Goal: Task Accomplishment & Management: Understand process/instructions

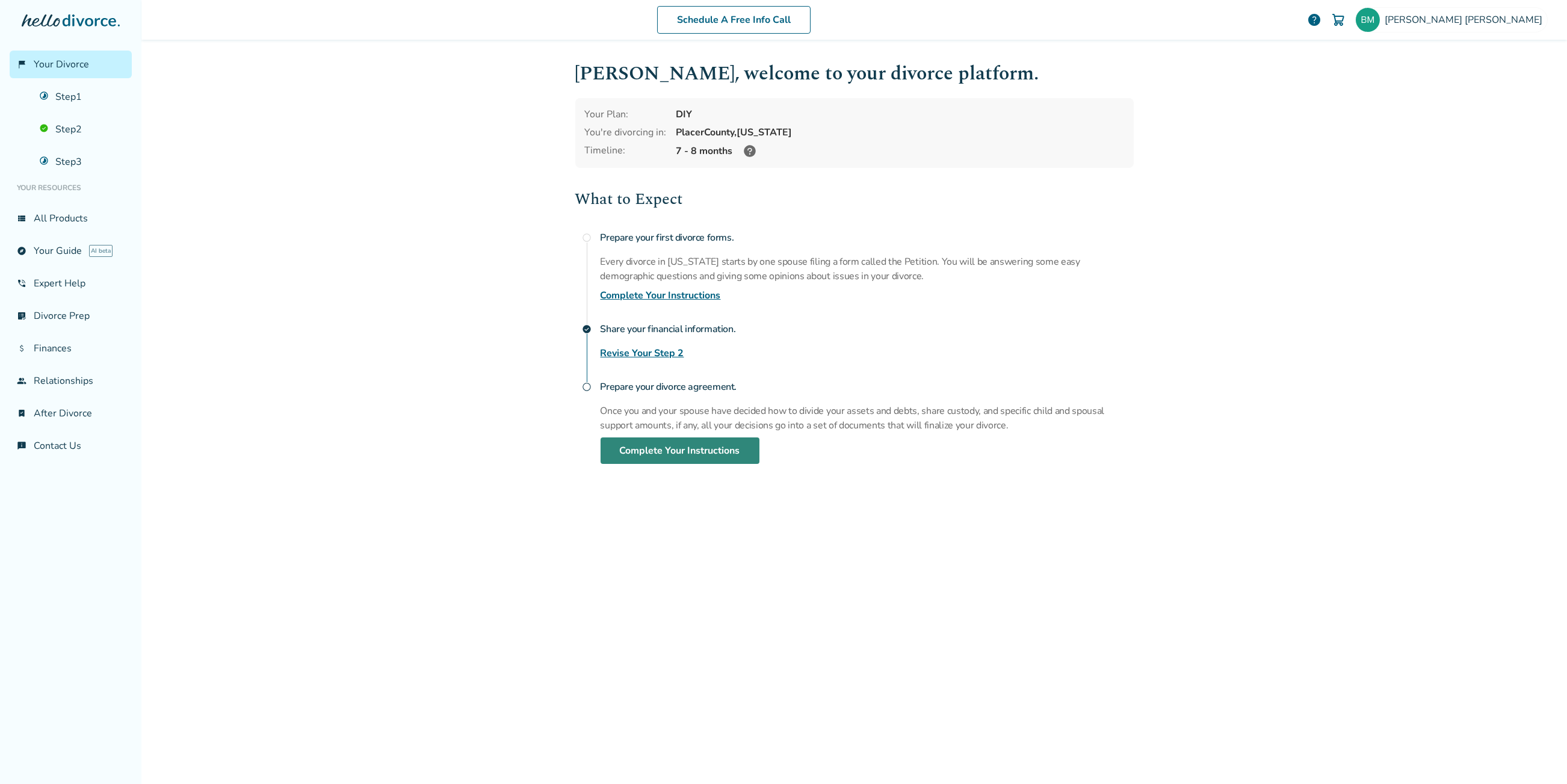
click at [693, 451] on link "Complete Your Instructions" at bounding box center [680, 450] width 159 height 27
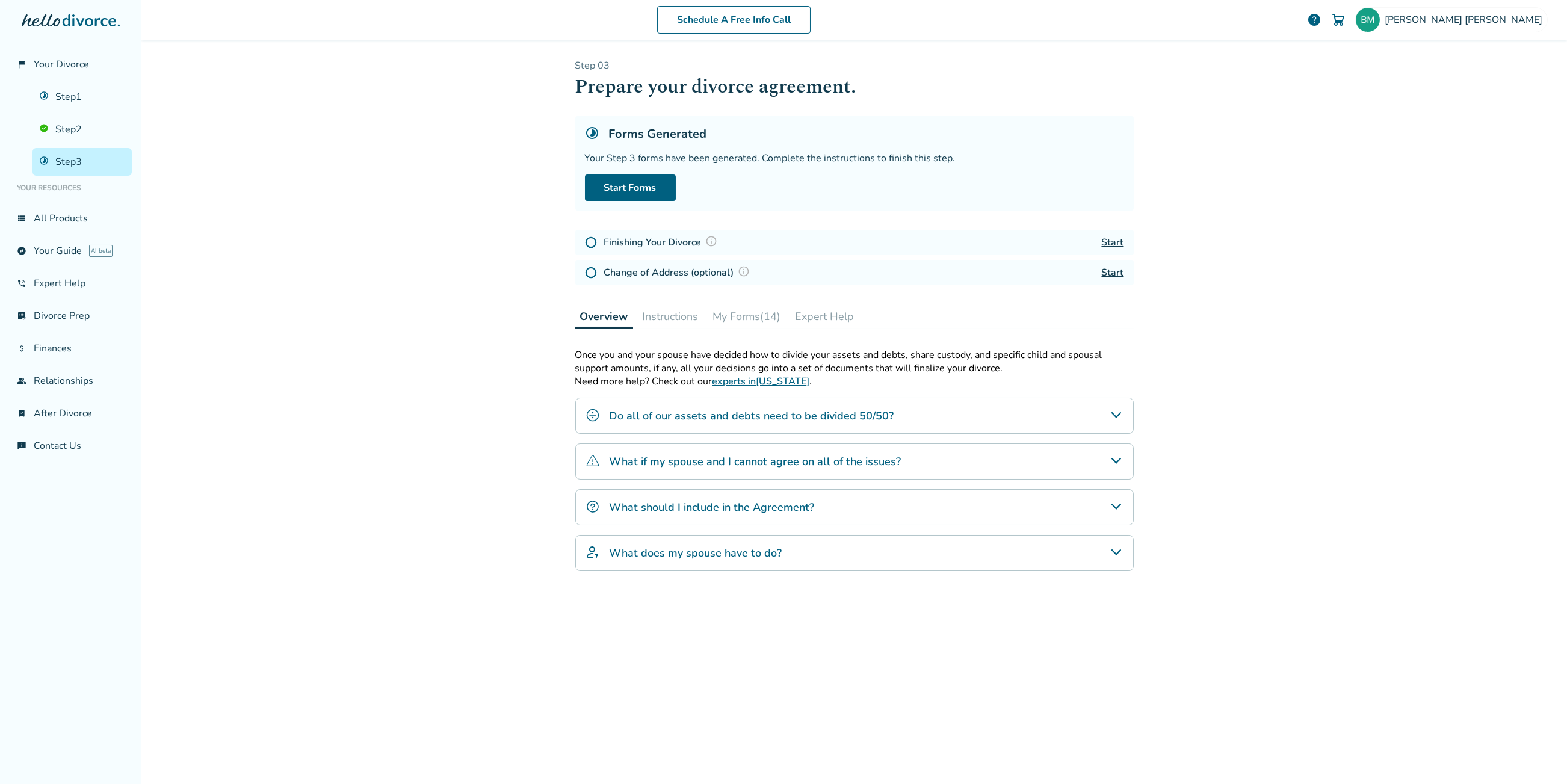
click at [758, 512] on h4 "What should I include in the Agreement?" at bounding box center [712, 507] width 205 height 15
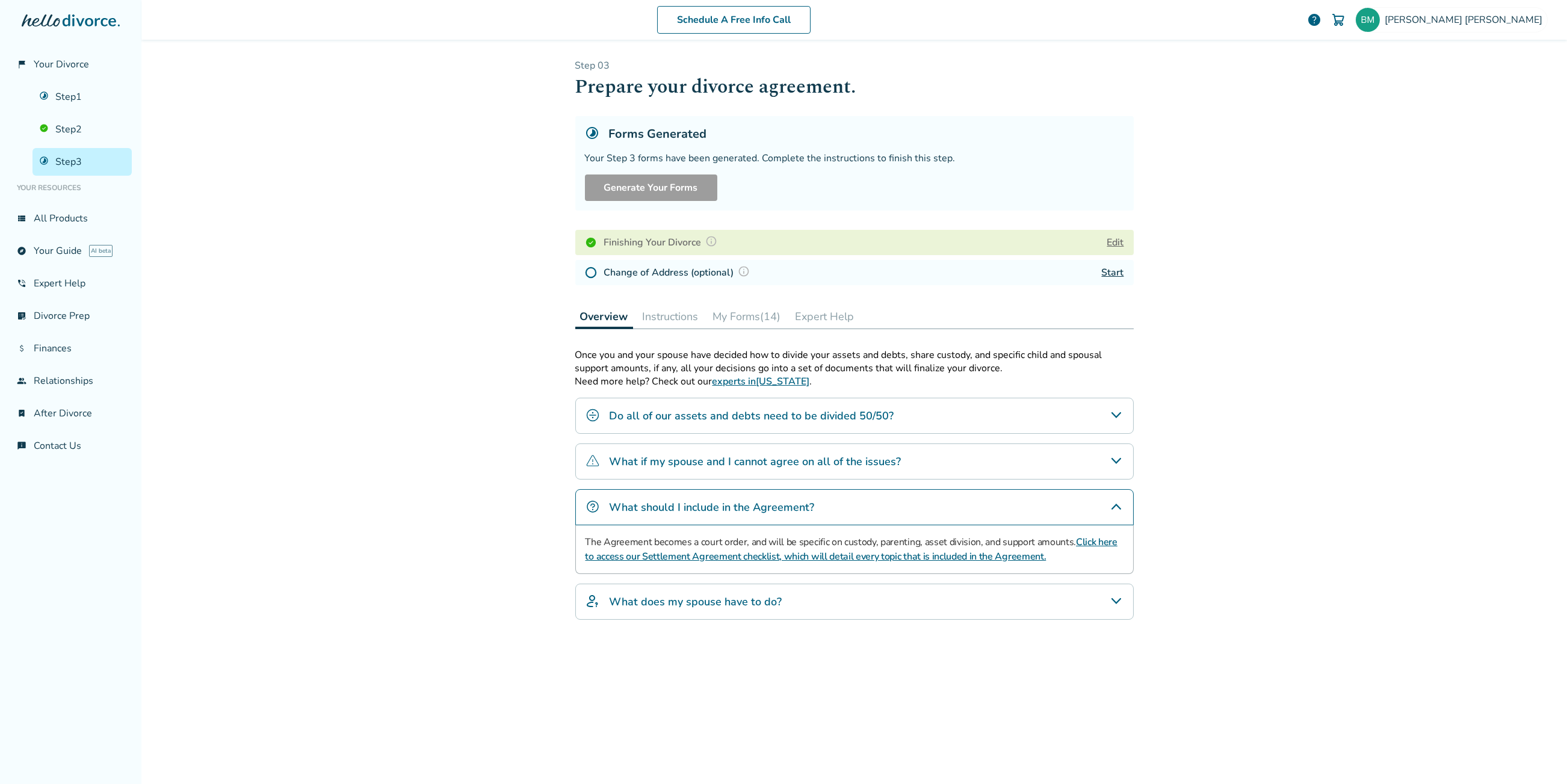
click at [641, 316] on button "Instructions" at bounding box center [670, 316] width 65 height 24
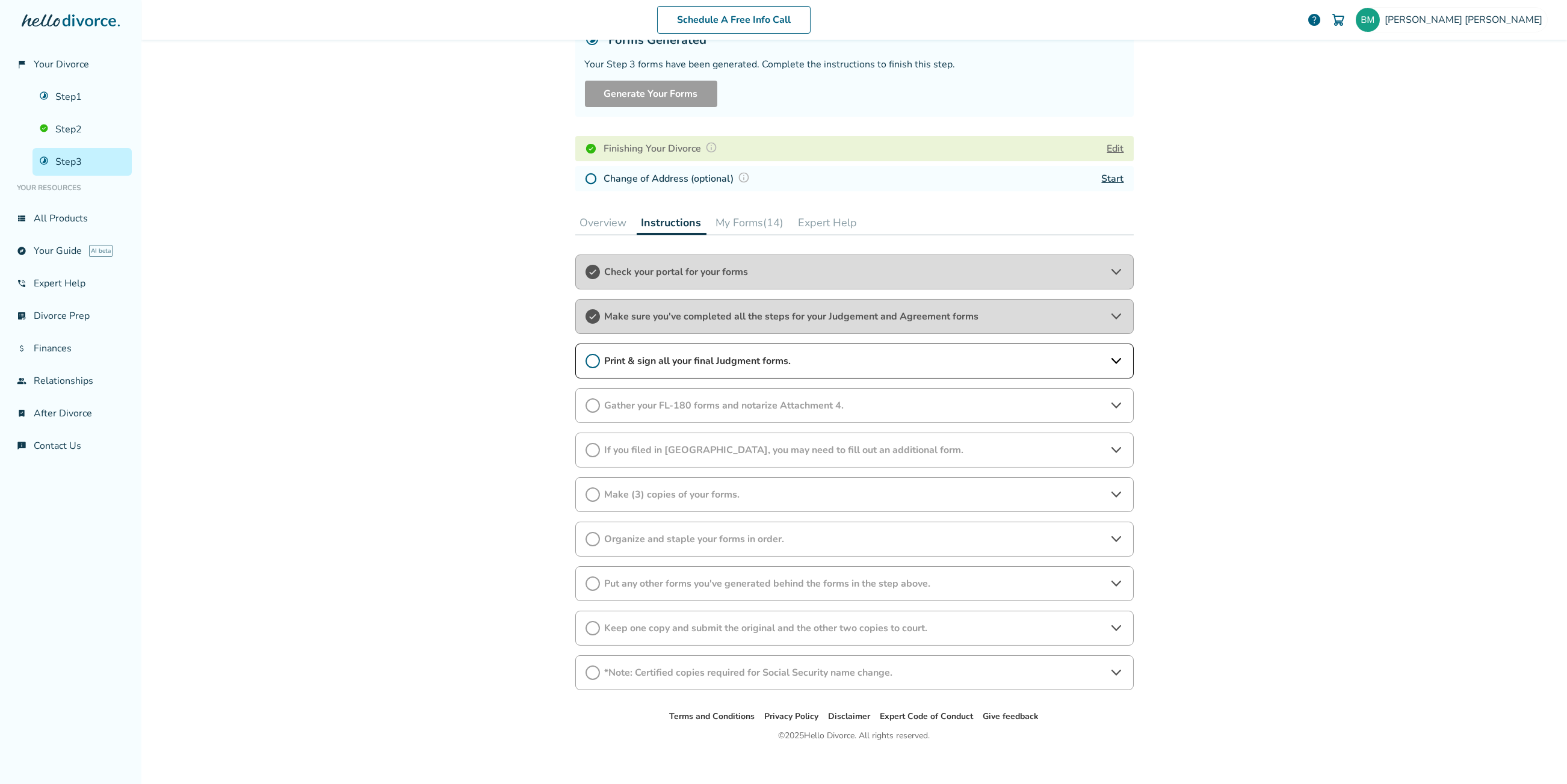
scroll to position [99, 0]
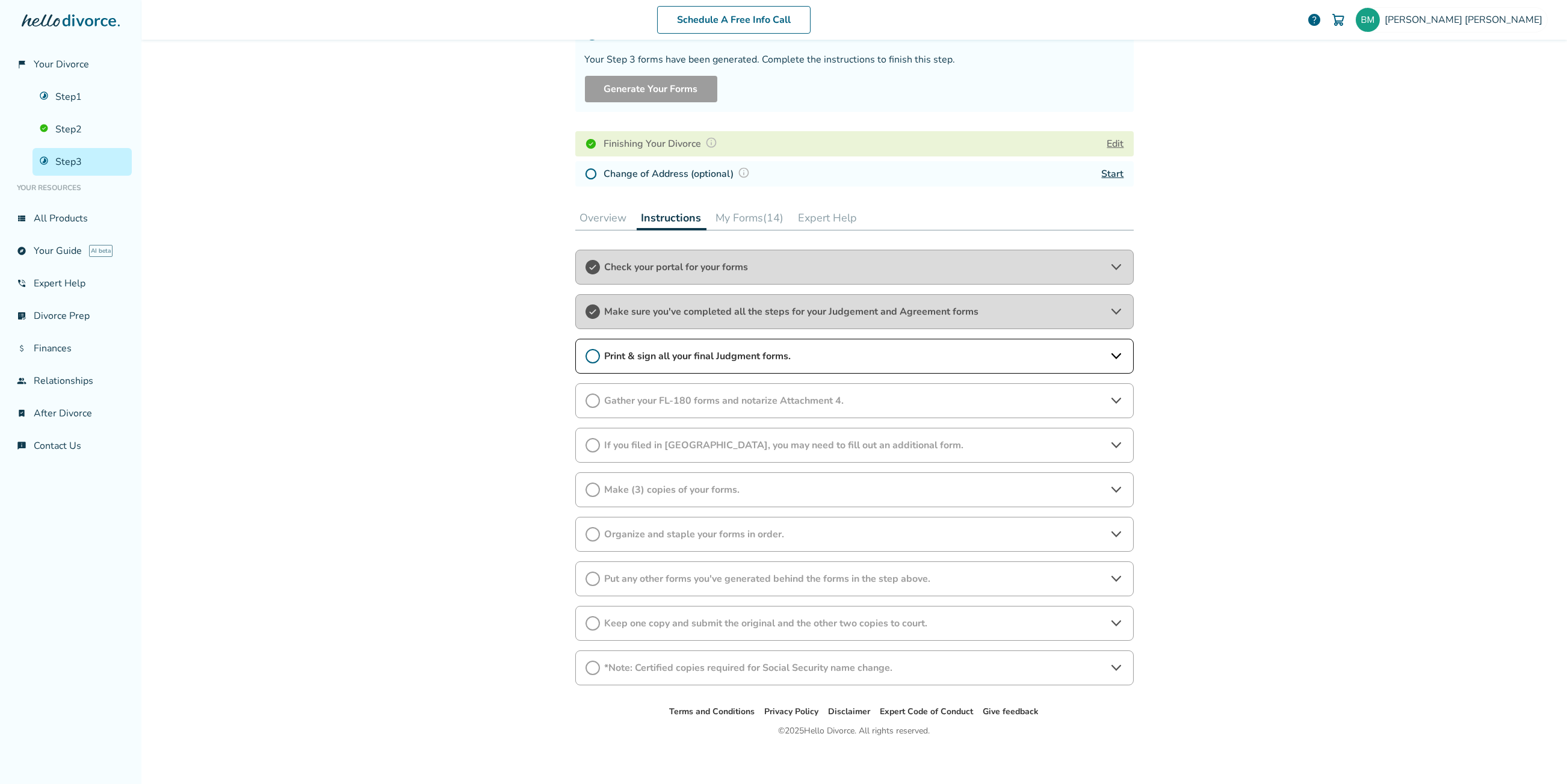
click at [746, 216] on button "My Forms (14)" at bounding box center [750, 217] width 78 height 24
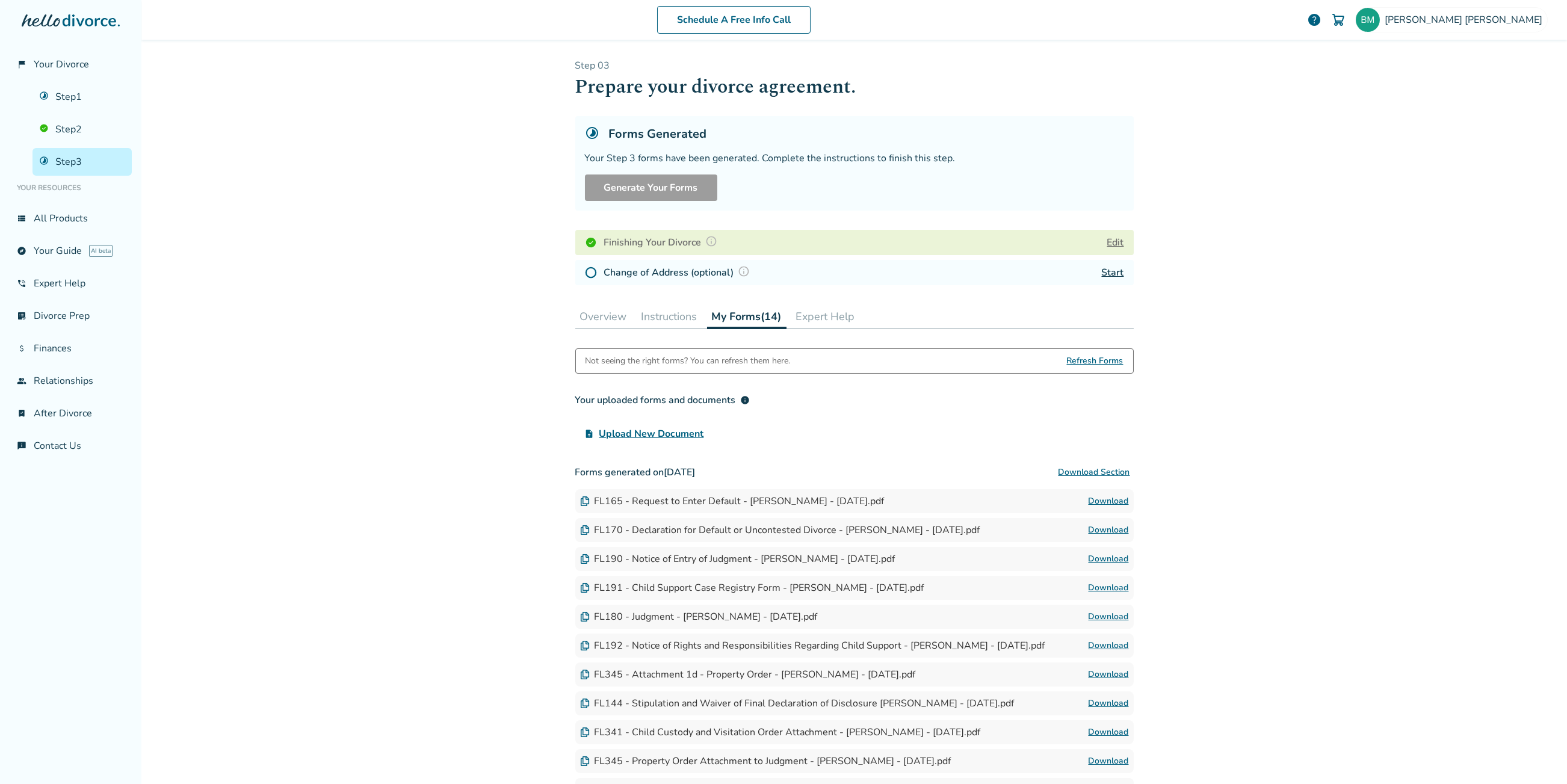
click at [851, 319] on button "Expert Help" at bounding box center [826, 316] width 69 height 24
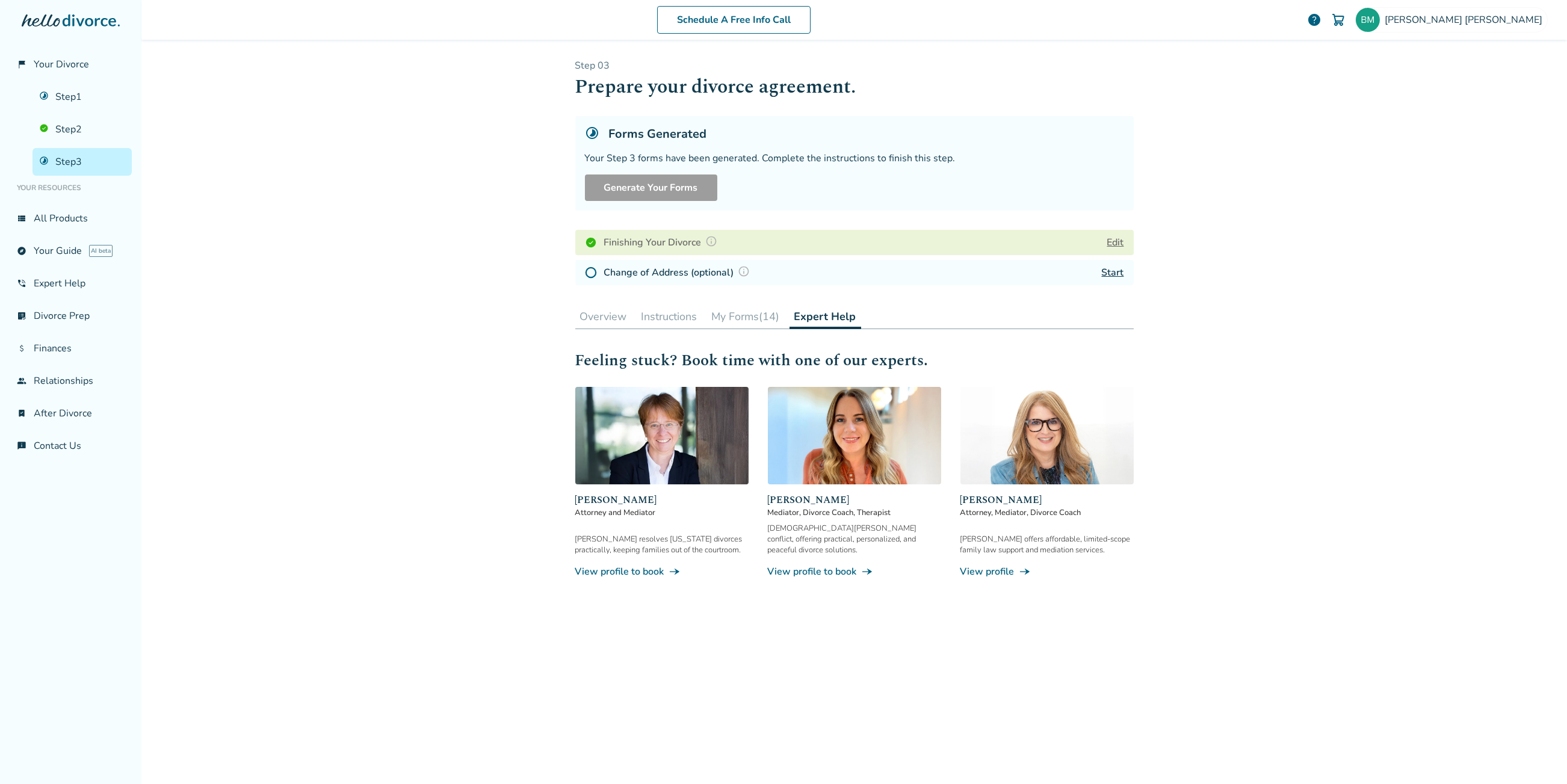
click at [691, 315] on button "Instructions" at bounding box center [670, 316] width 65 height 24
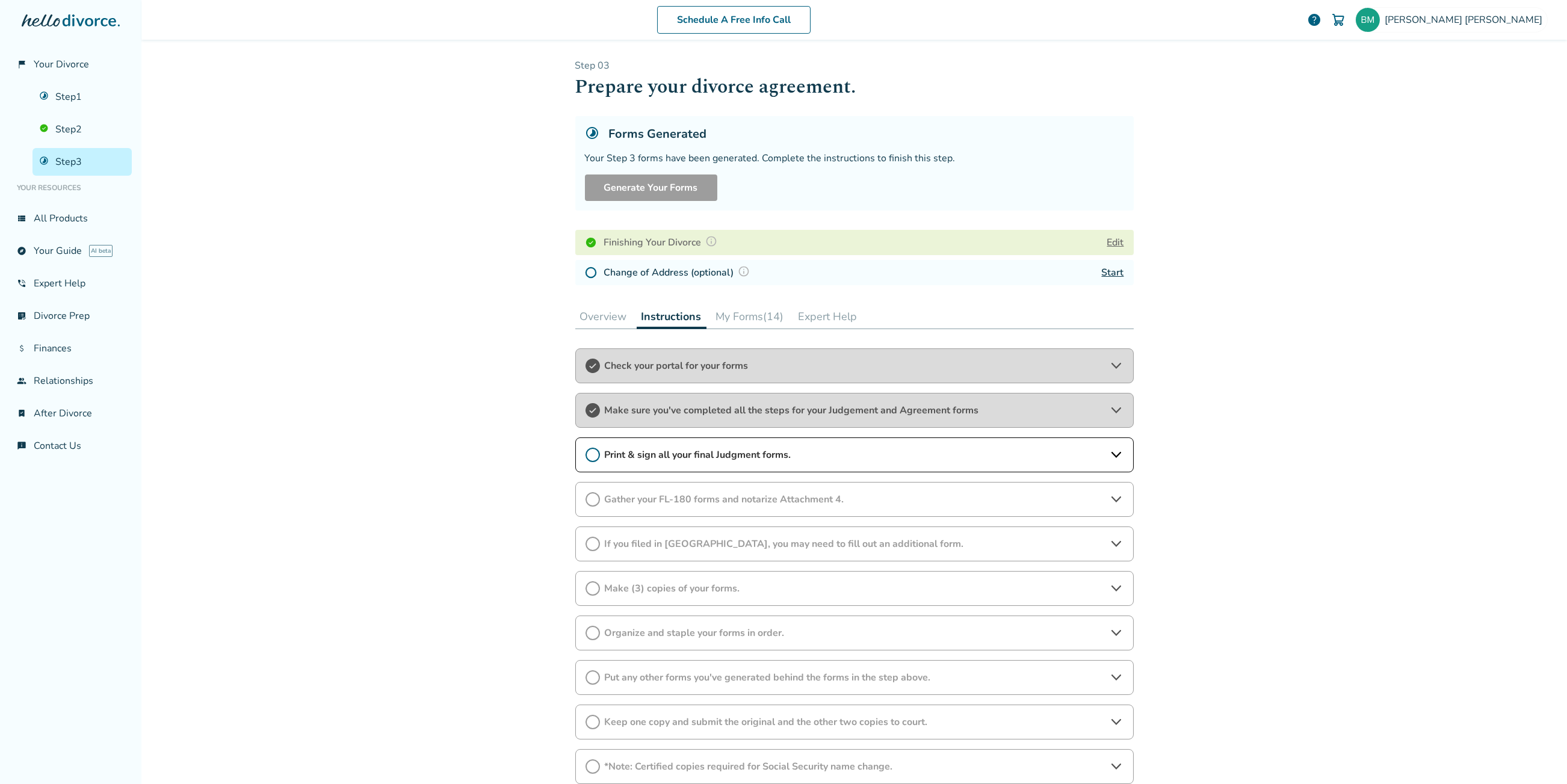
click at [800, 494] on span "Gather your FL-180 forms and notarize Attachment 4." at bounding box center [855, 499] width 499 height 13
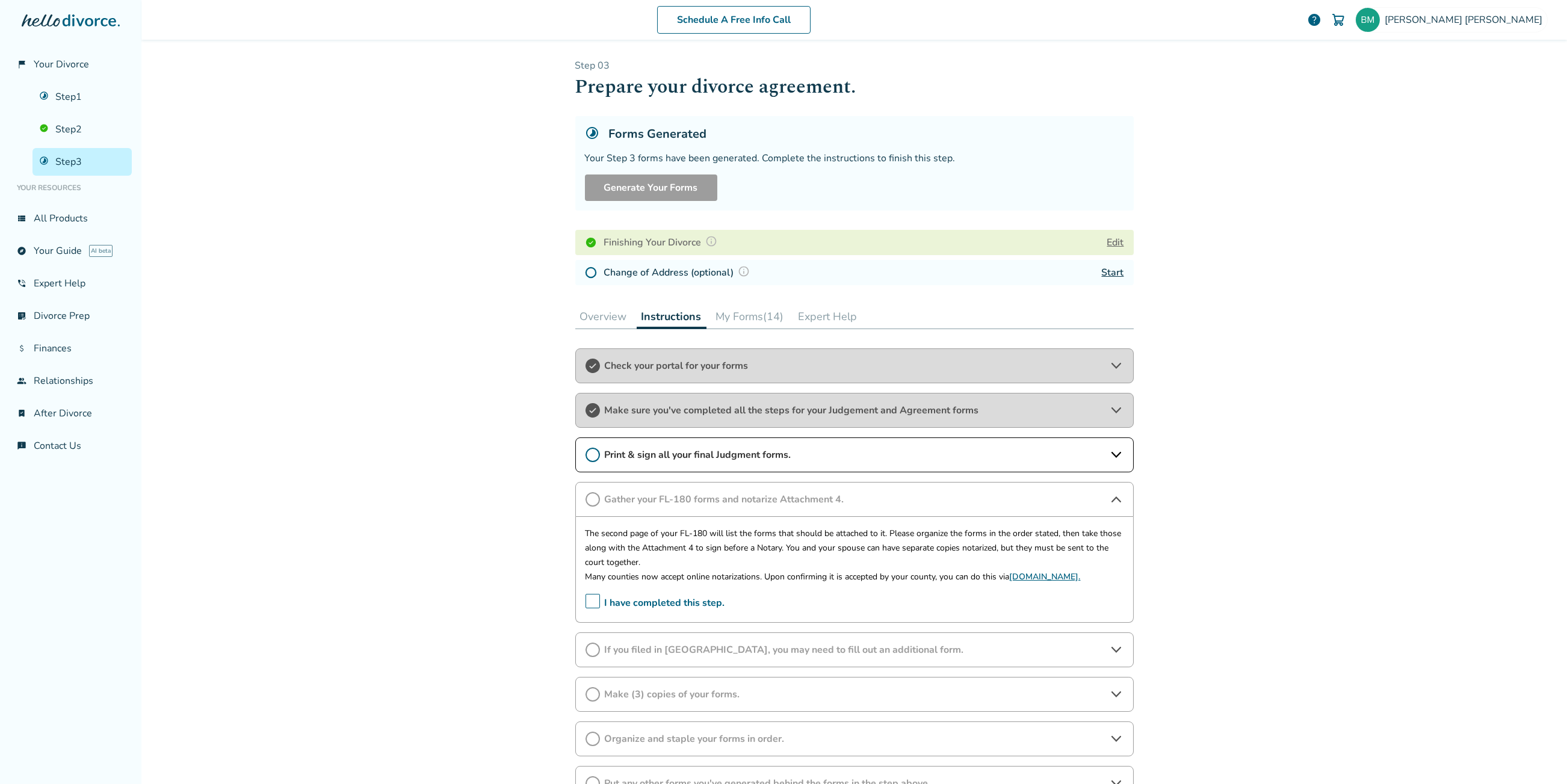
click at [763, 318] on button "My Forms (14)" at bounding box center [750, 316] width 78 height 24
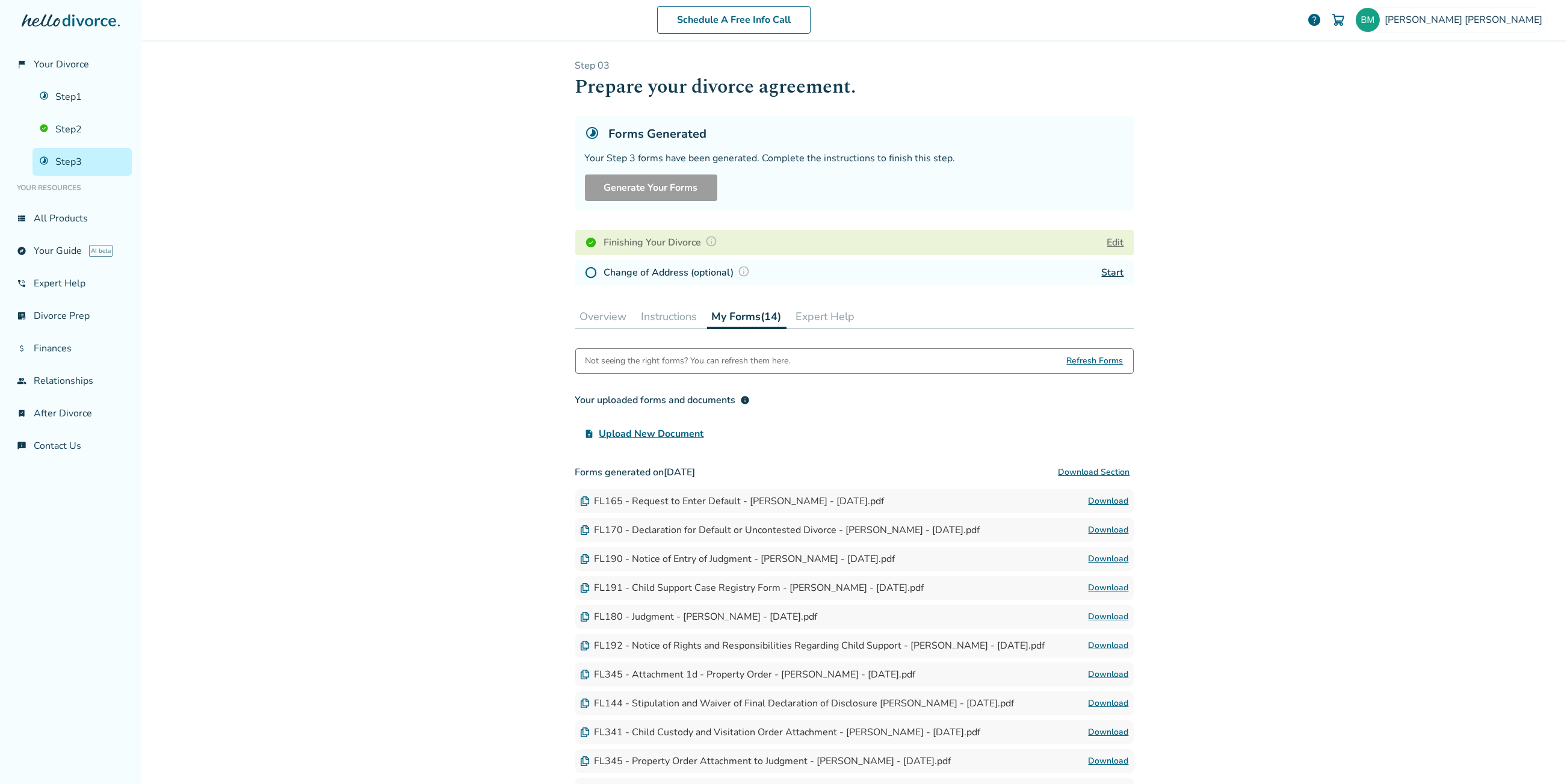
scroll to position [207, 0]
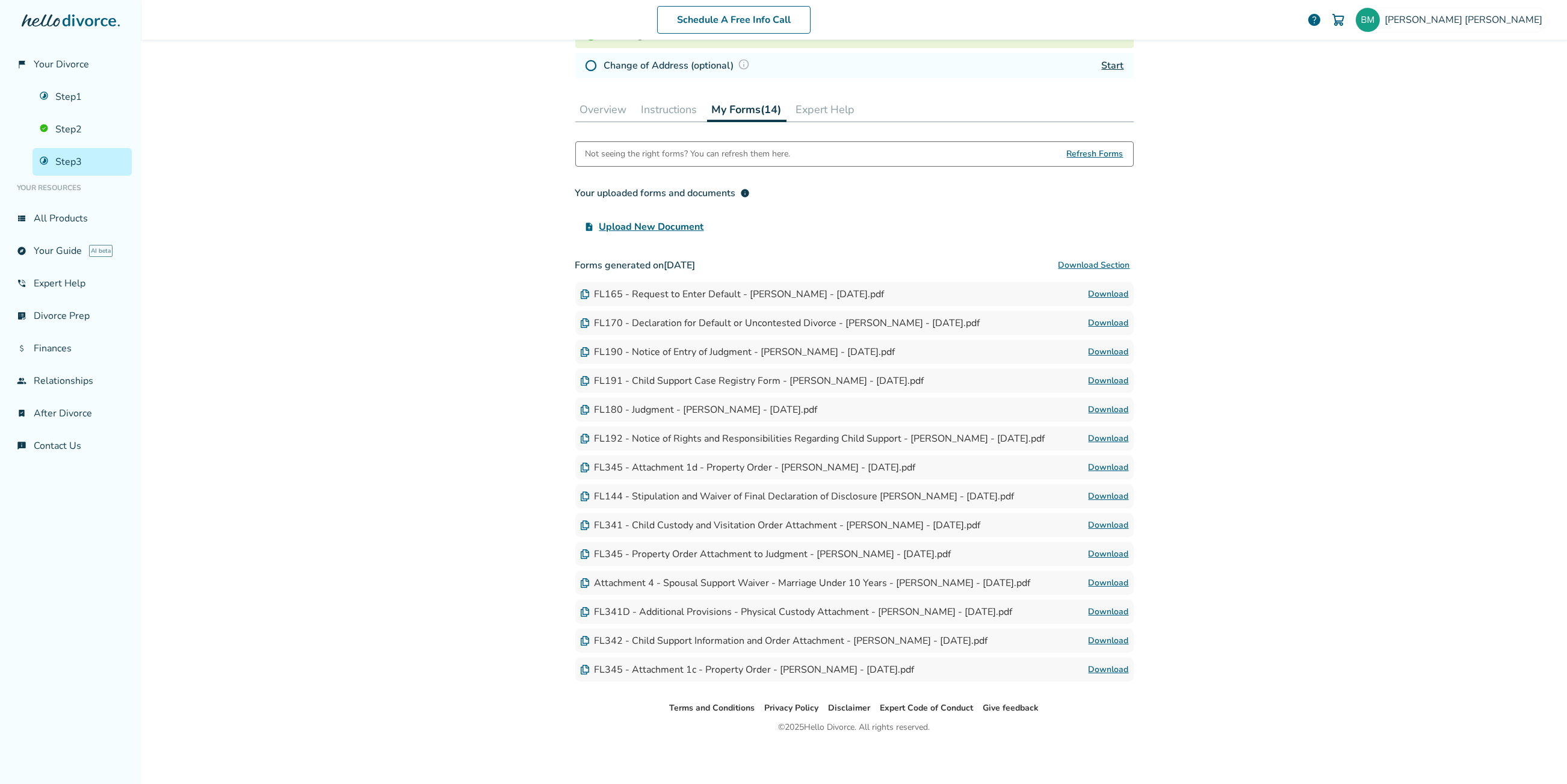
click at [1092, 523] on link "Download" at bounding box center [1109, 525] width 40 height 14
